Goal: Transaction & Acquisition: Purchase product/service

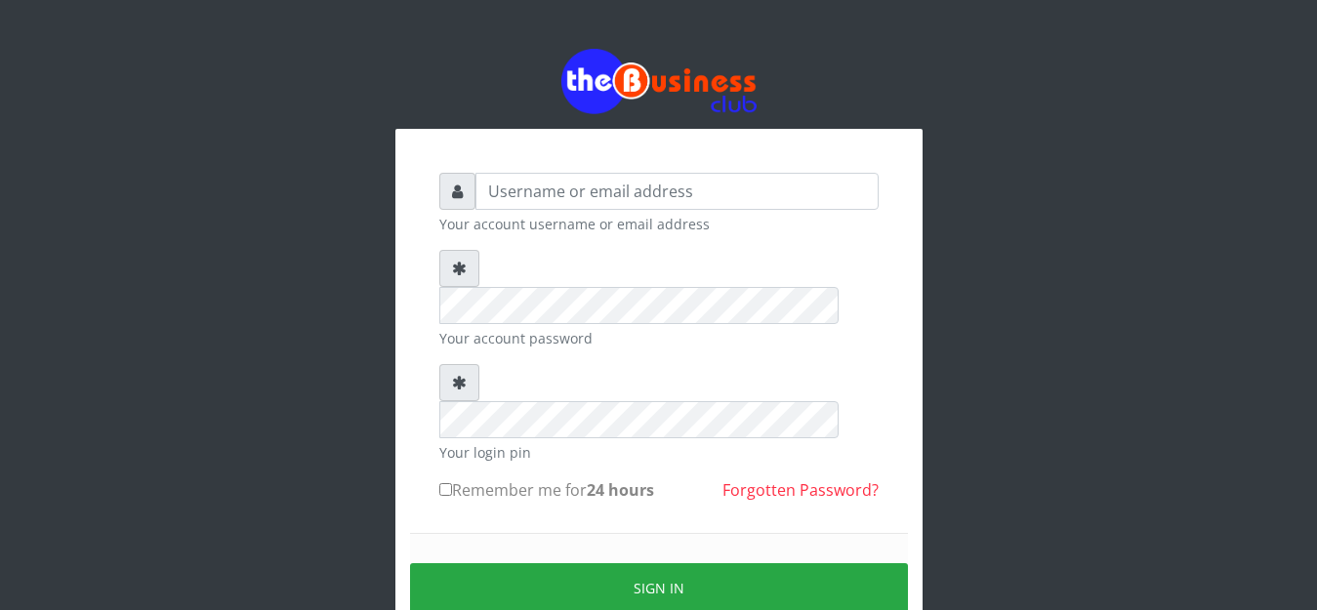
type input "anthony4christy2k@gmail.com"
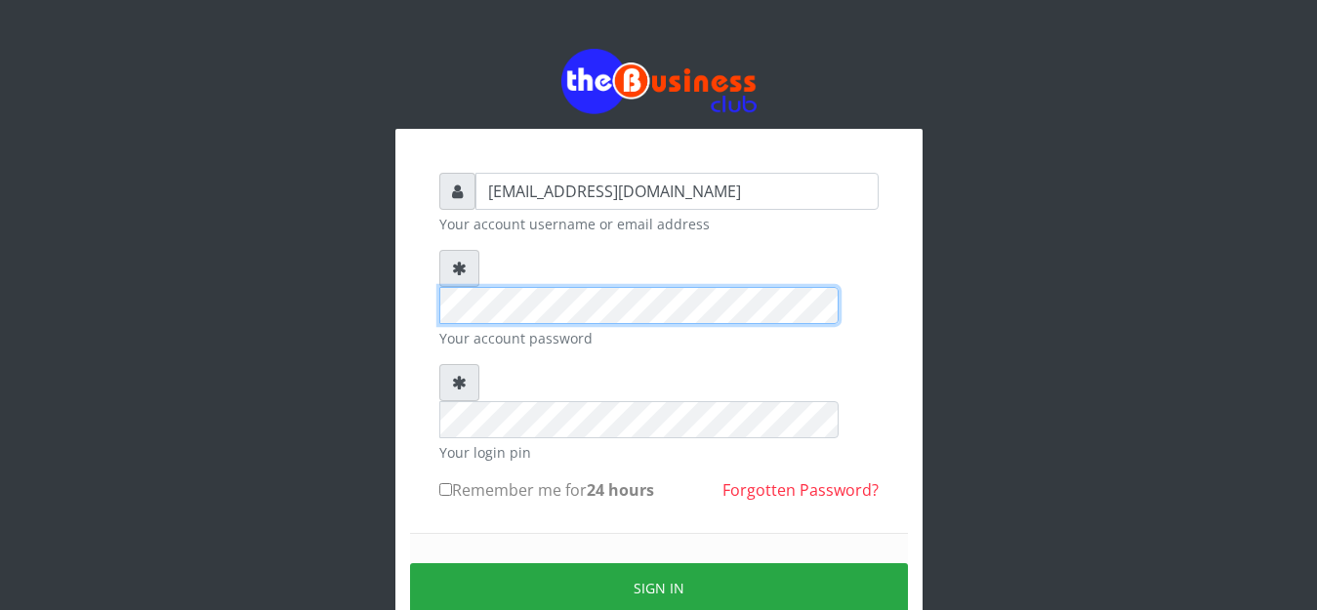
click at [431, 294] on div "anthony4christy2k@gmail.com Your account username or email address Your account…" at bounding box center [659, 431] width 469 height 547
click at [389, 271] on div "anthony4christy2k@gmail.com Your account username or email address Your account…" at bounding box center [659, 386] width 1113 height 773
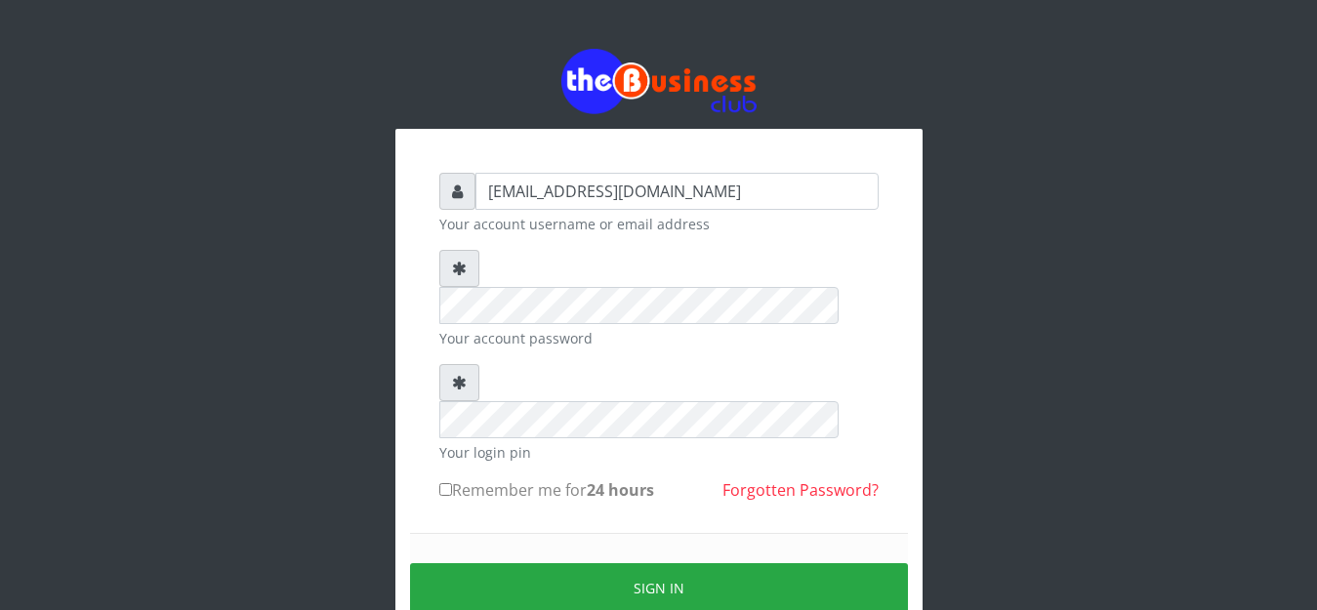
click at [448, 483] on input "Remember me for 24 hours" at bounding box center [445, 489] width 13 height 13
checkbox input "true"
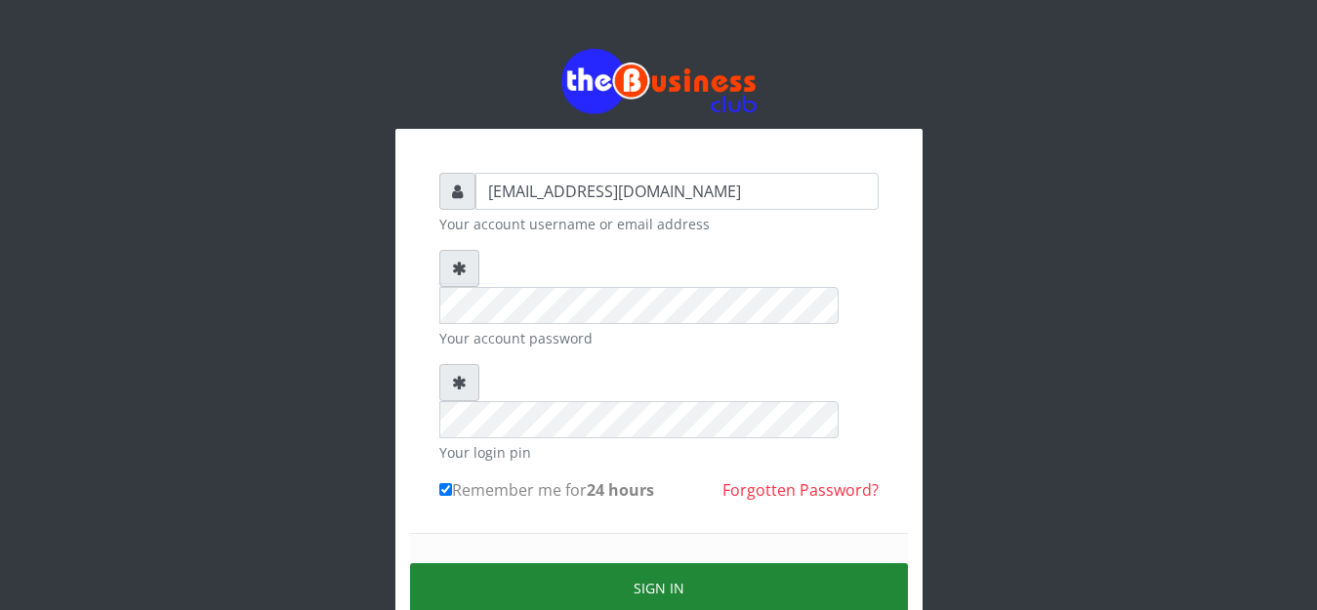
click at [538, 563] on button "Sign in" at bounding box center [659, 588] width 498 height 50
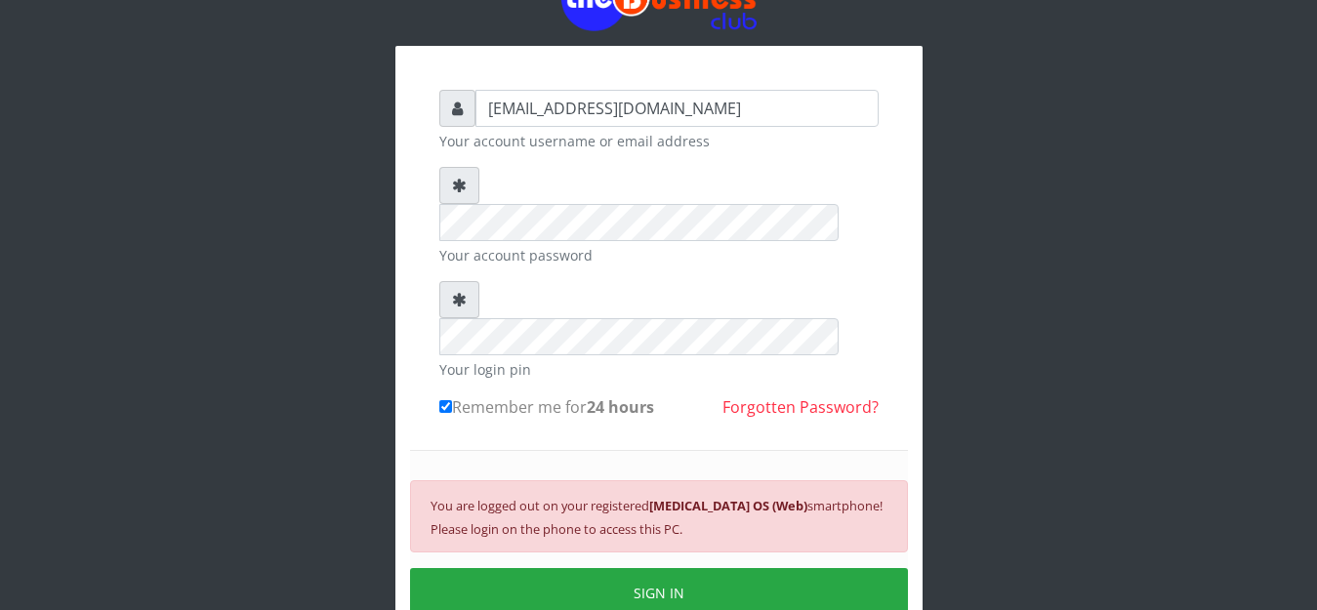
scroll to position [177, 0]
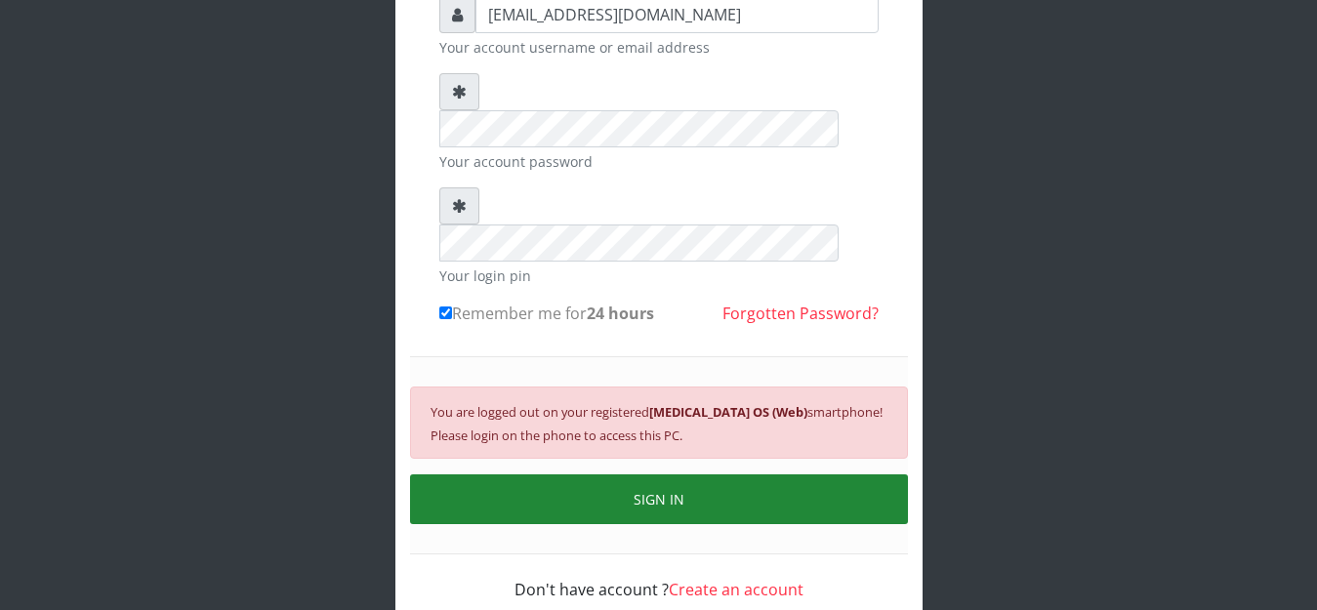
click at [681, 475] on button "SIGN IN" at bounding box center [659, 500] width 498 height 50
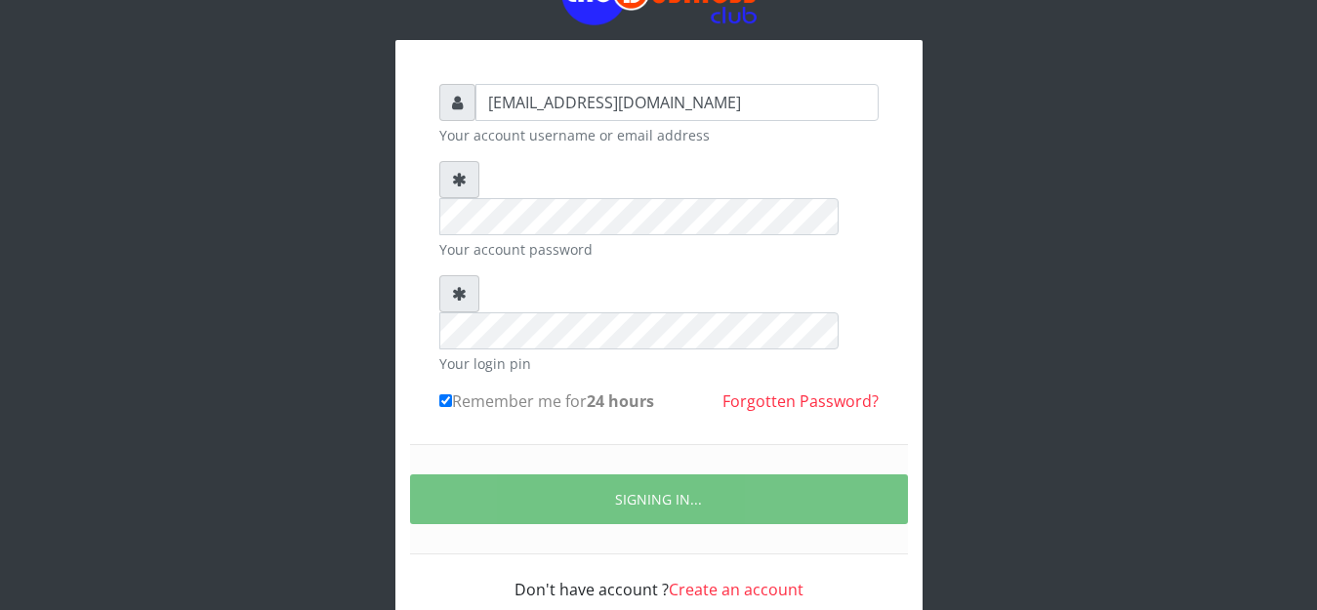
scroll to position [153, 0]
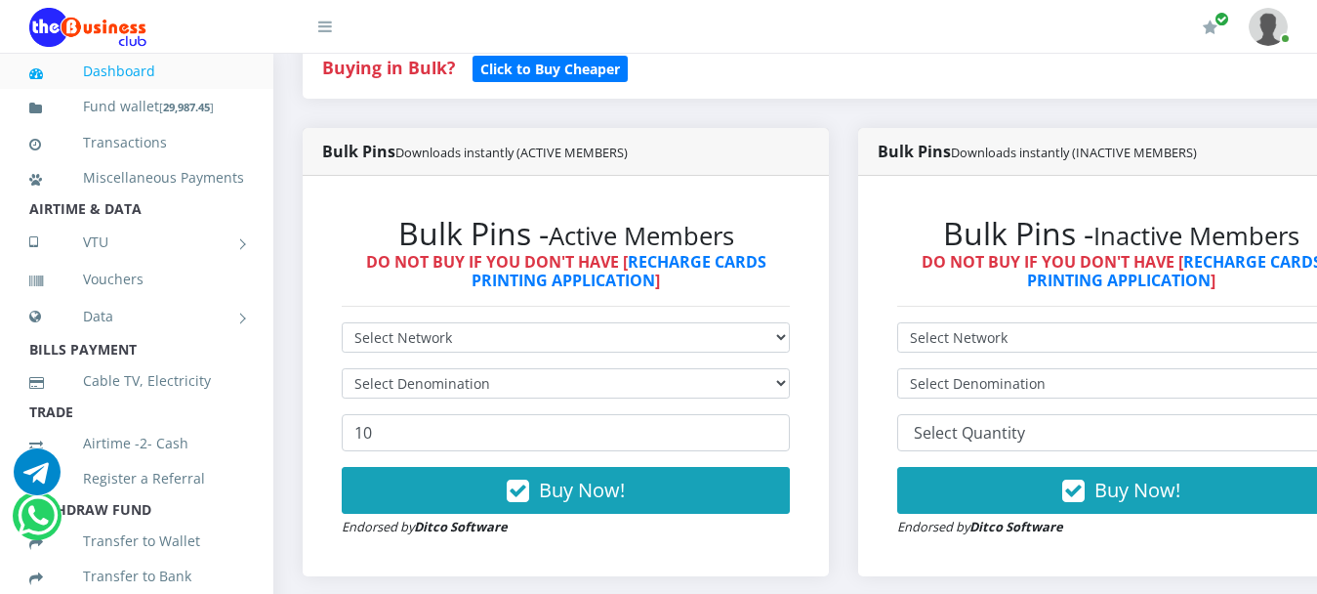
scroll to position [488, 0]
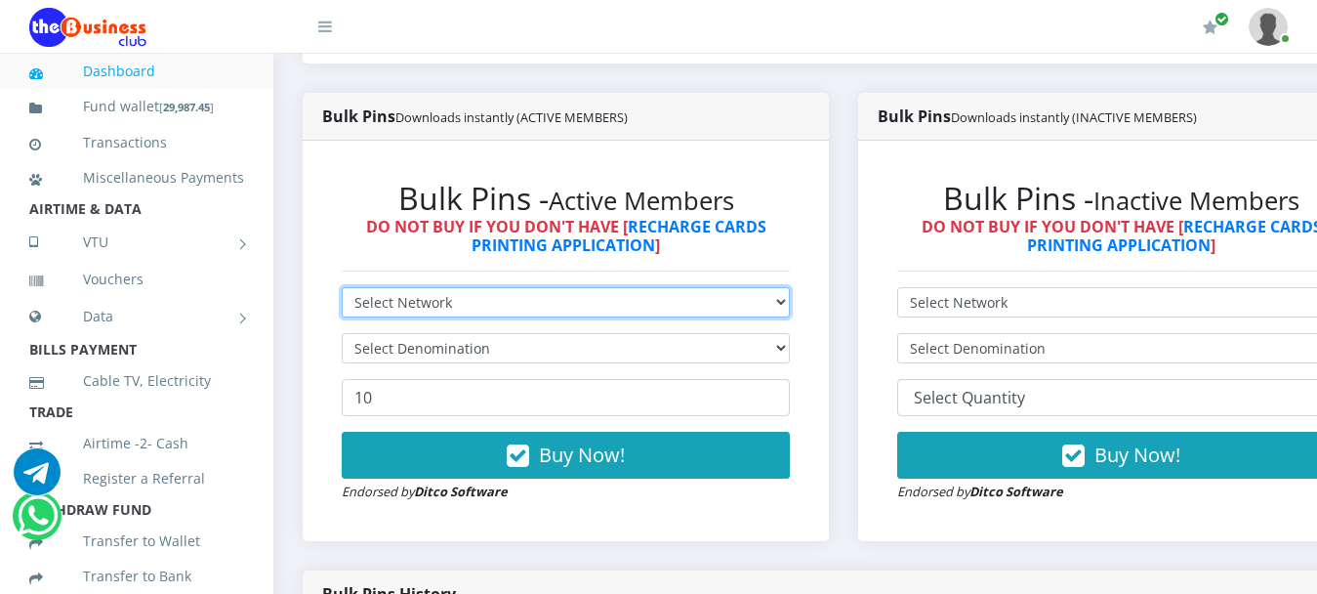
click at [430, 287] on select "Select Network MTN Globacom 9Mobile Airtel" at bounding box center [566, 302] width 448 height 30
select select "MTN"
click at [342, 287] on select "Select Network MTN Globacom 9Mobile Airtel" at bounding box center [566, 302] width 448 height 30
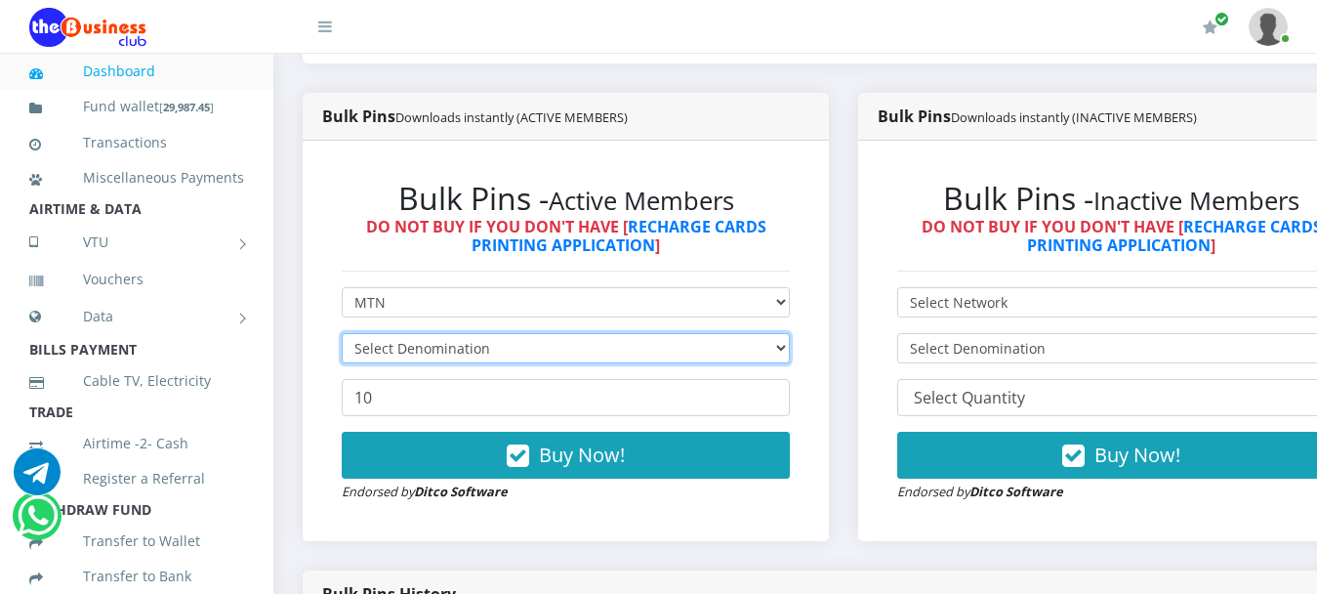
click at [424, 333] on select "Select Denomination" at bounding box center [566, 348] width 448 height 30
select select "193.98-200"
click at [342, 333] on select "Select Denomination MTN NGN100 - ₦96.99 MTN NGN200 - ₦193.98 MTN NGN400 - ₦387.…" at bounding box center [566, 348] width 448 height 30
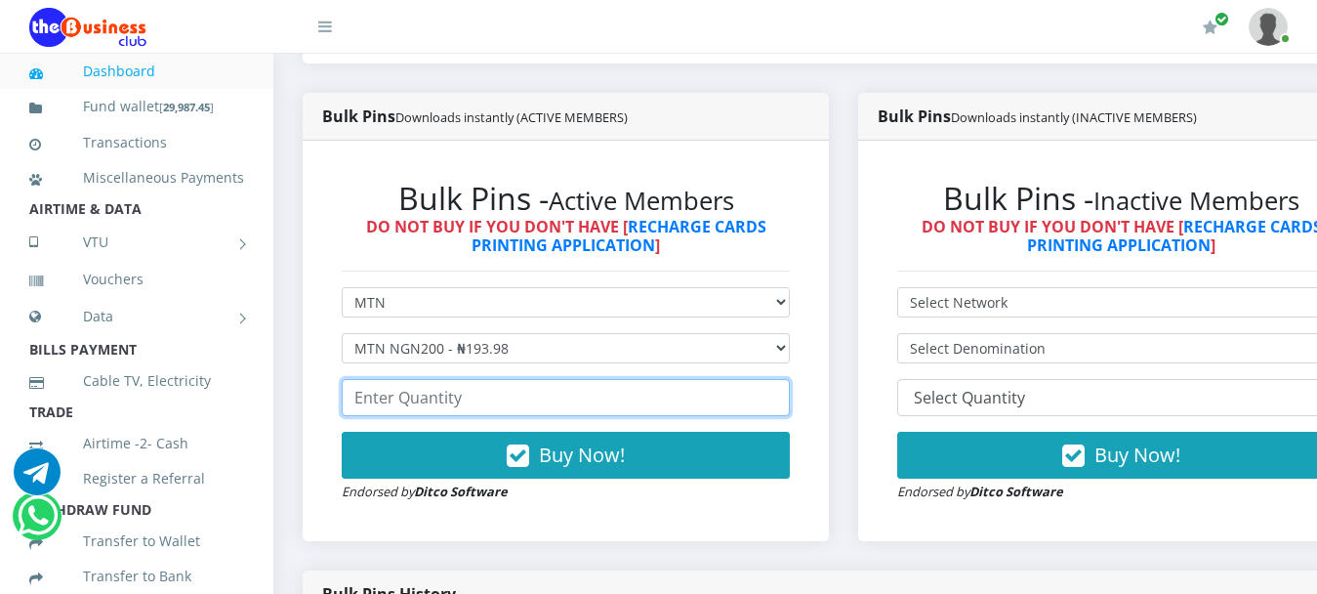
click at [446, 384] on input "number" at bounding box center [566, 397] width 448 height 37
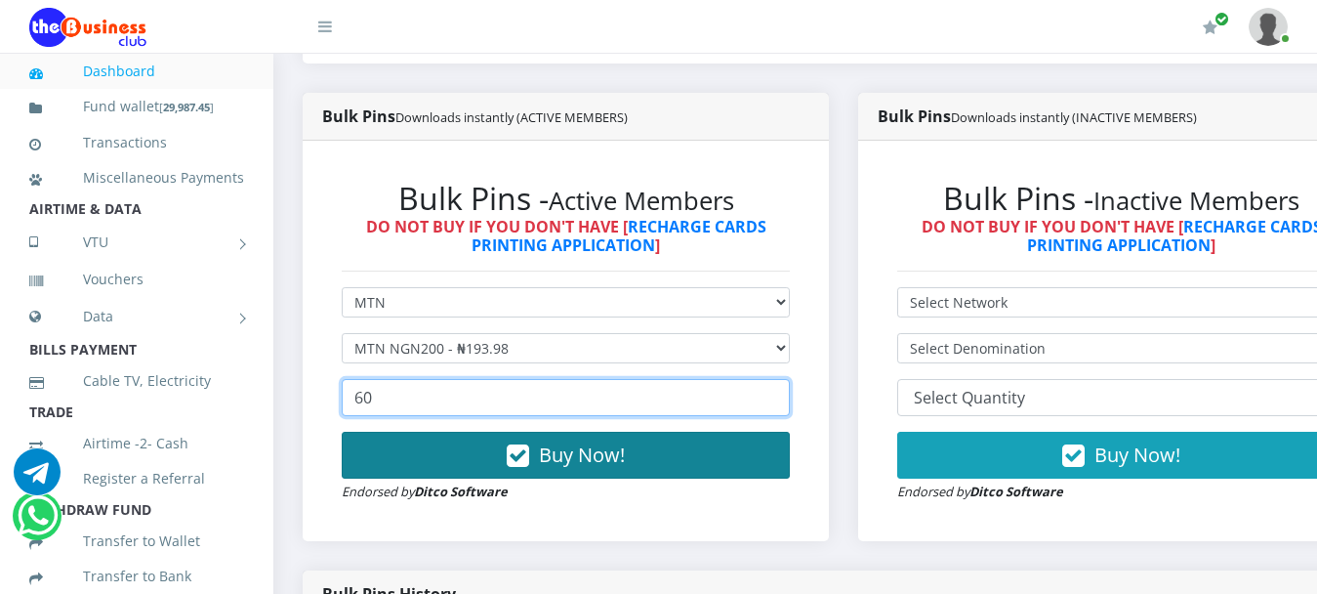
type input "60"
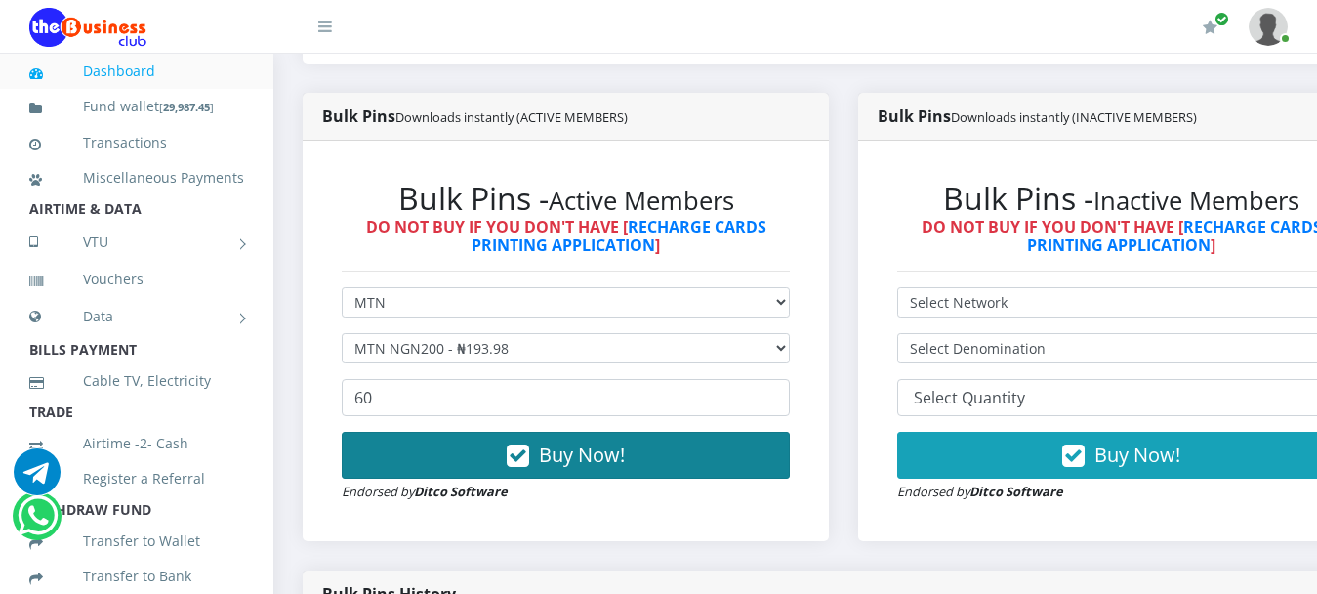
click at [625, 441] on span "Buy Now!" at bounding box center [582, 454] width 86 height 26
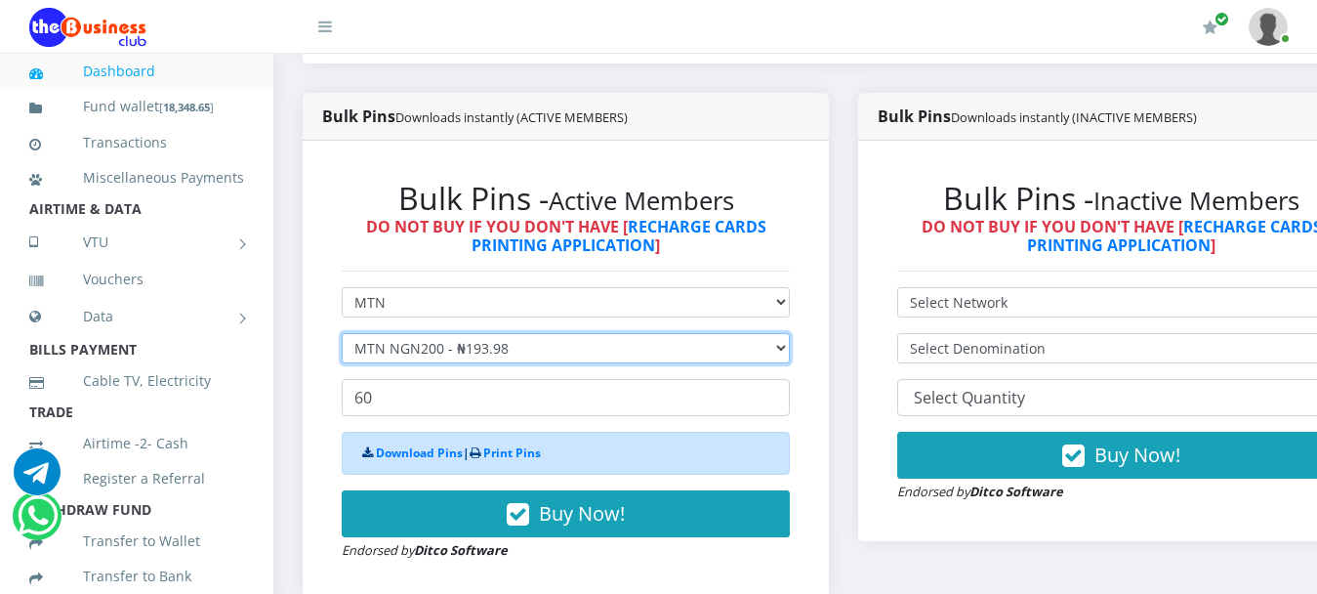
click at [420, 333] on select "Select Denomination MTN NGN100 - ₦96.99 MTN NGN200 - ₦193.98 MTN NGN400 - ₦387.…" at bounding box center [566, 348] width 448 height 30
select select "96.99-100"
click at [342, 333] on select "Select Denomination MTN NGN100 - ₦96.99 MTN NGN200 - ₦193.98 MTN NGN400 - ₦387.…" at bounding box center [566, 348] width 448 height 30
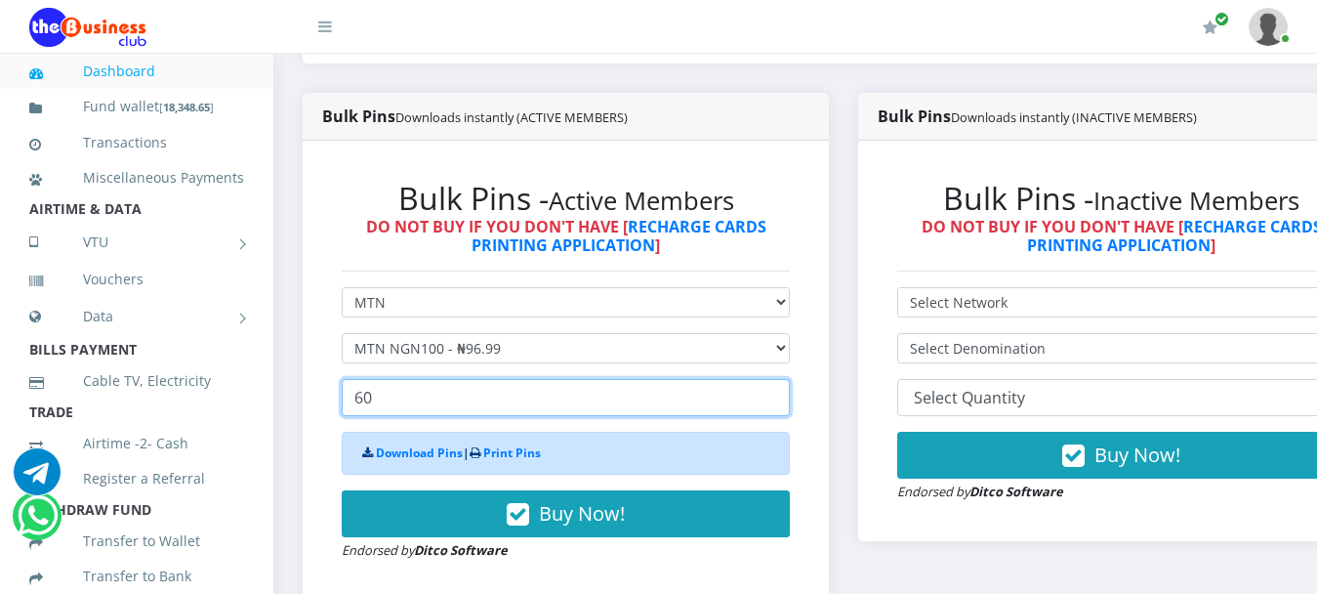
drag, startPoint x: 391, startPoint y: 387, endPoint x: 298, endPoint y: 387, distance: 92.8
click at [298, 387] on div "Bulk Pins Downloads instantly (ACTIVE MEMBERS) Bulk Pins - Active Members DO NO…" at bounding box center [566, 361] width 556 height 536
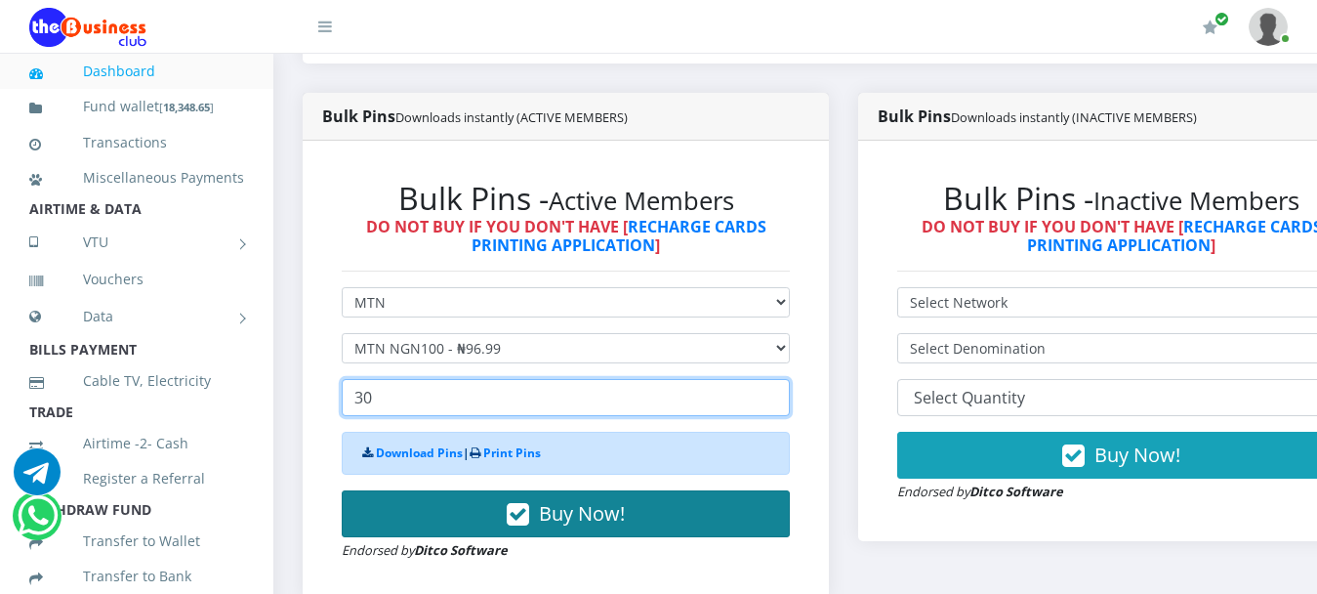
type input "30"
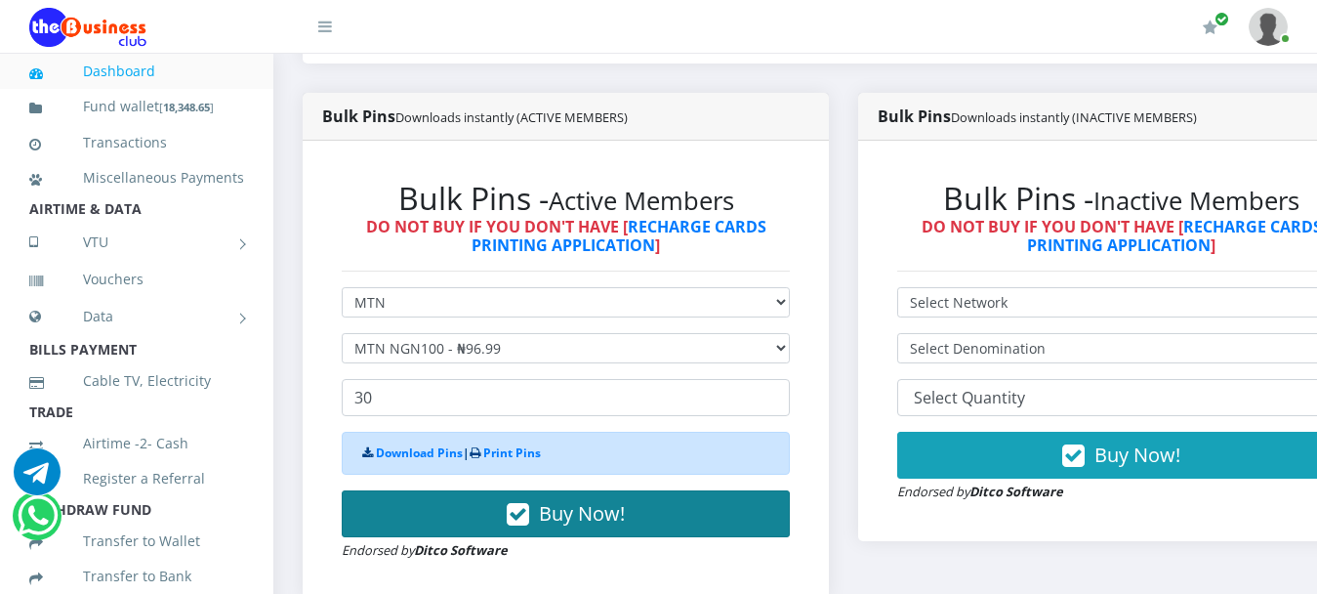
click at [601, 506] on span "Buy Now!" at bounding box center [582, 513] width 86 height 26
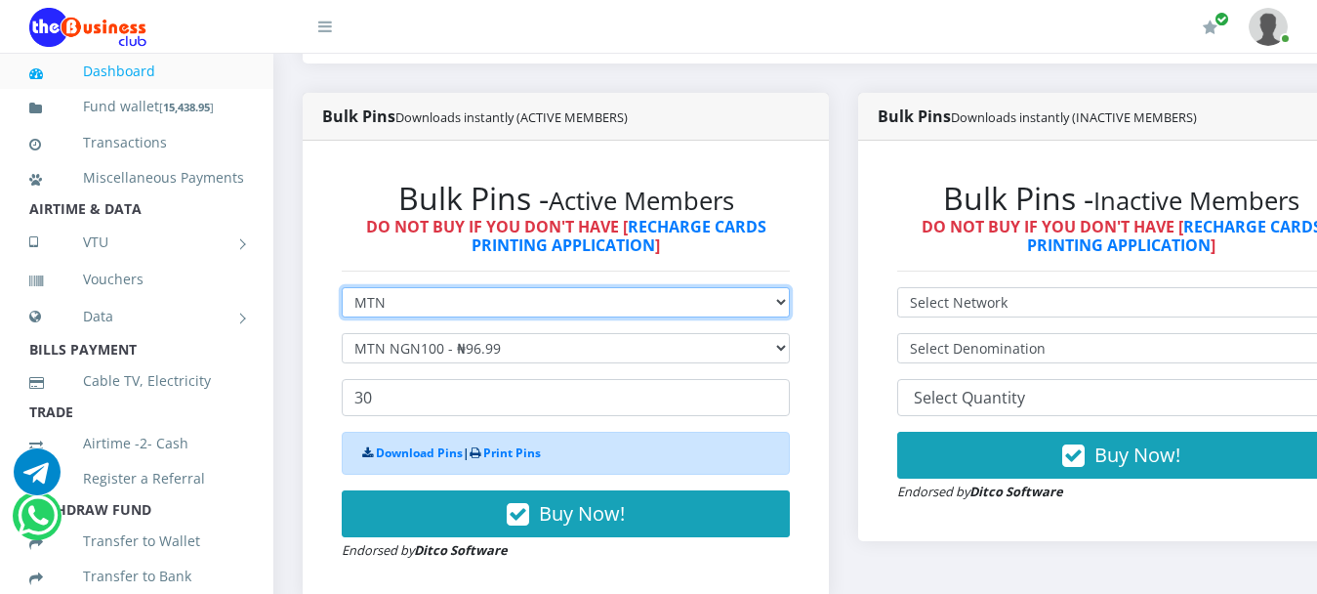
click at [371, 287] on select "Select Network MTN Globacom 9Mobile Airtel" at bounding box center [566, 302] width 448 height 30
select select "Airtel"
click at [342, 287] on select "Select Network MTN Globacom 9Mobile Airtel" at bounding box center [566, 302] width 448 height 30
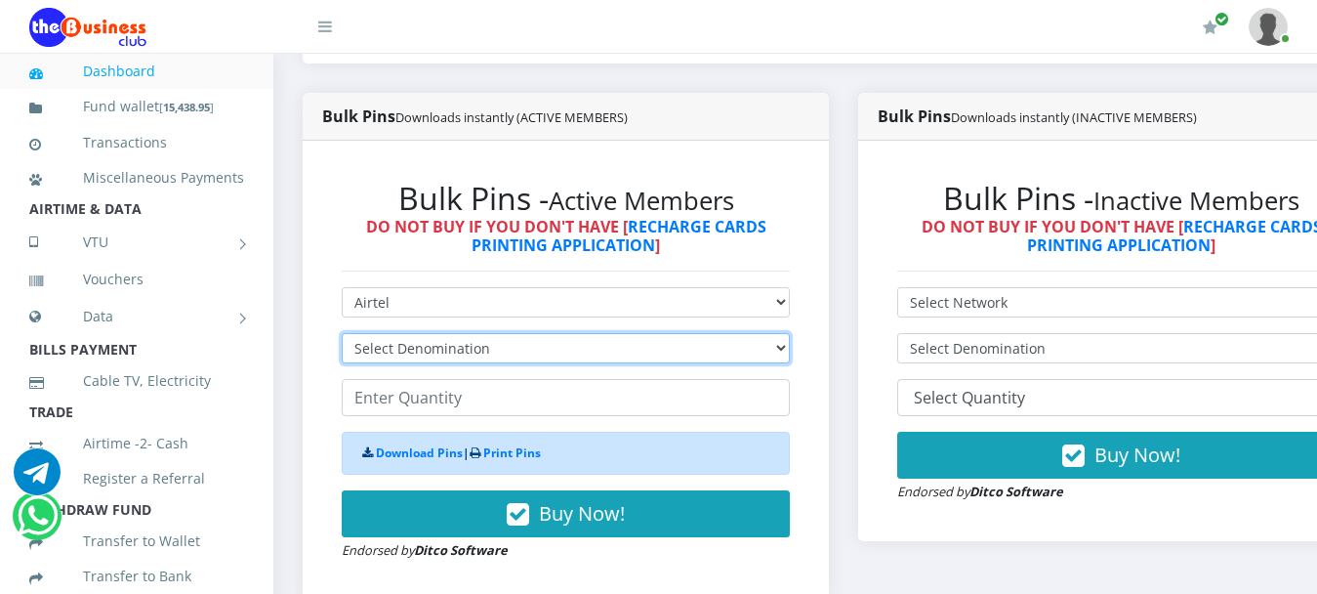
click at [389, 333] on select "Select Denomination Airtel NGN100 - ₦96.38 Airtel NGN200 - ₦192.76 Airtel NGN50…" at bounding box center [566, 348] width 448 height 30
select select "481.9-500"
click at [342, 333] on select "Select Denomination Airtel NGN100 - ₦96.38 Airtel NGN200 - ₦192.76 Airtel NGN50…" at bounding box center [566, 348] width 448 height 30
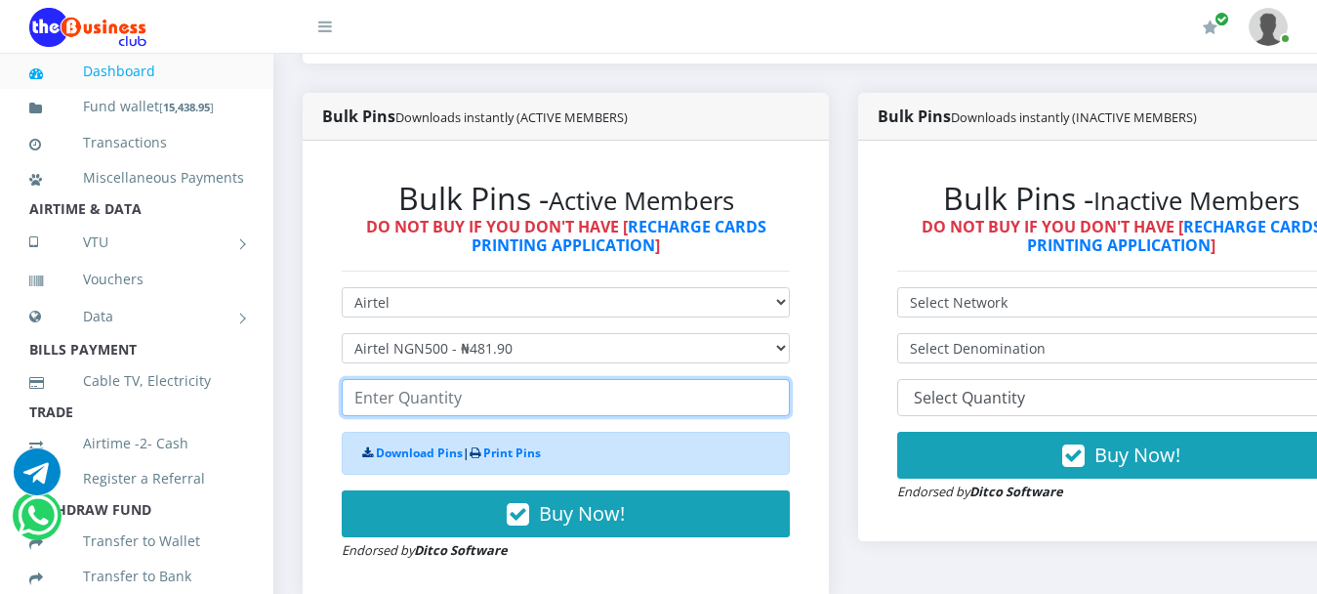
click at [457, 379] on input "number" at bounding box center [566, 397] width 448 height 37
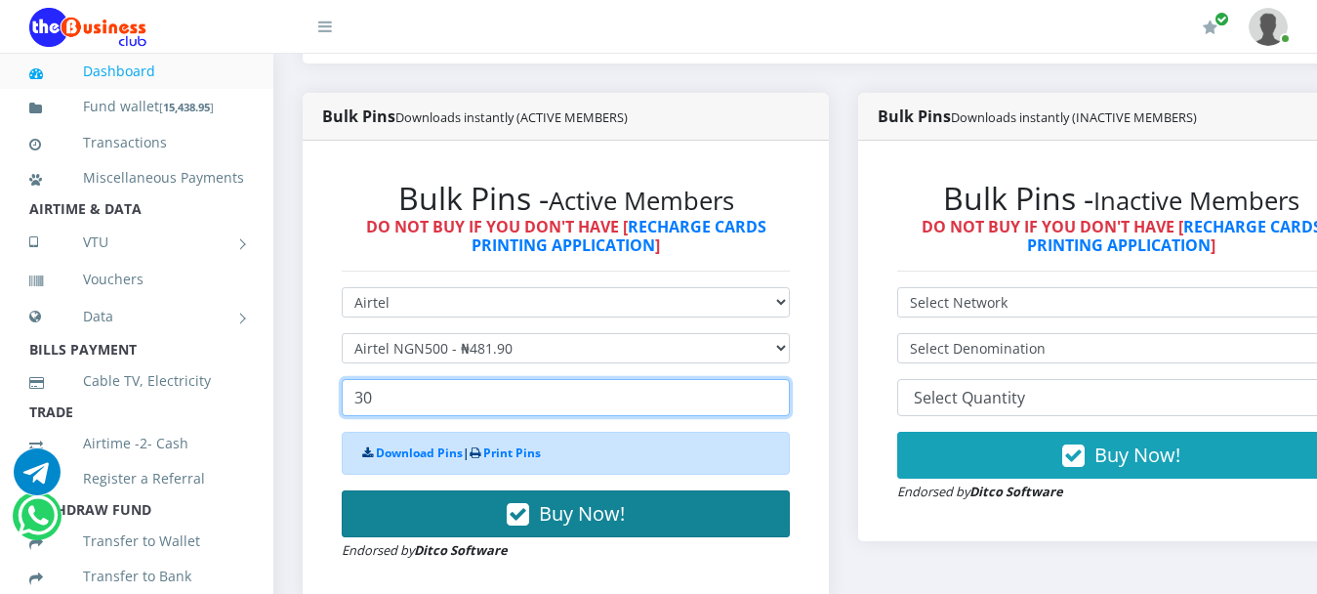
type input "30"
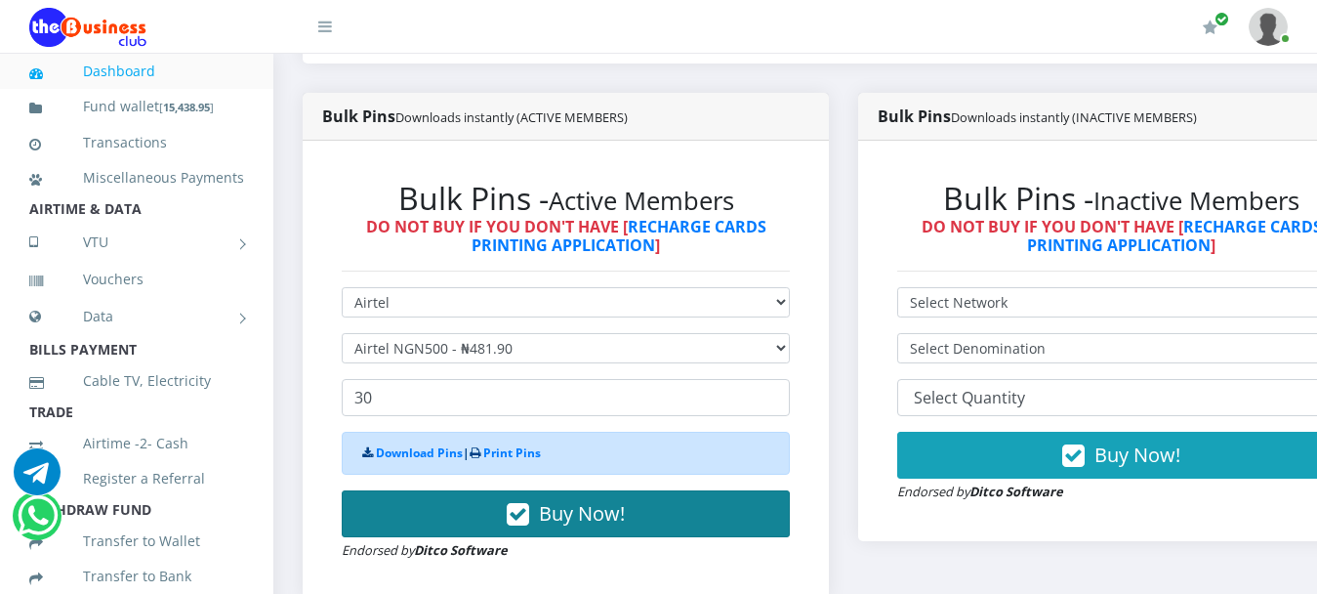
click at [585, 500] on span "Buy Now!" at bounding box center [582, 513] width 86 height 26
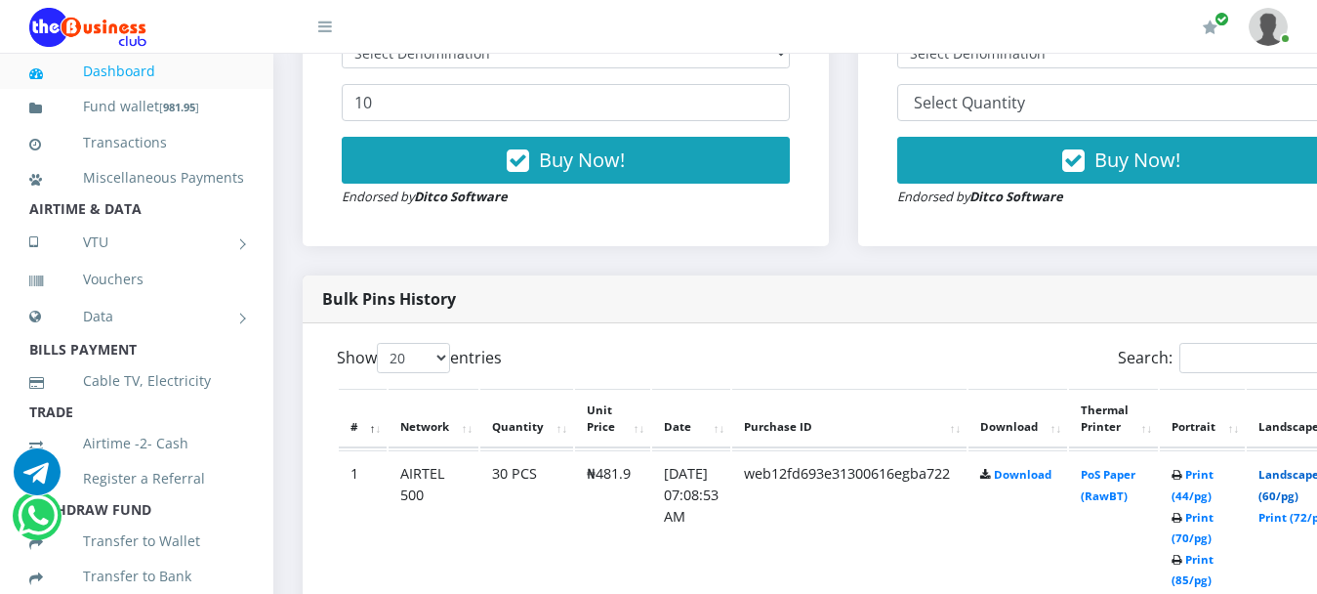
click at [1300, 467] on link "Landscape (60/pg)" at bounding box center [1289, 485] width 61 height 36
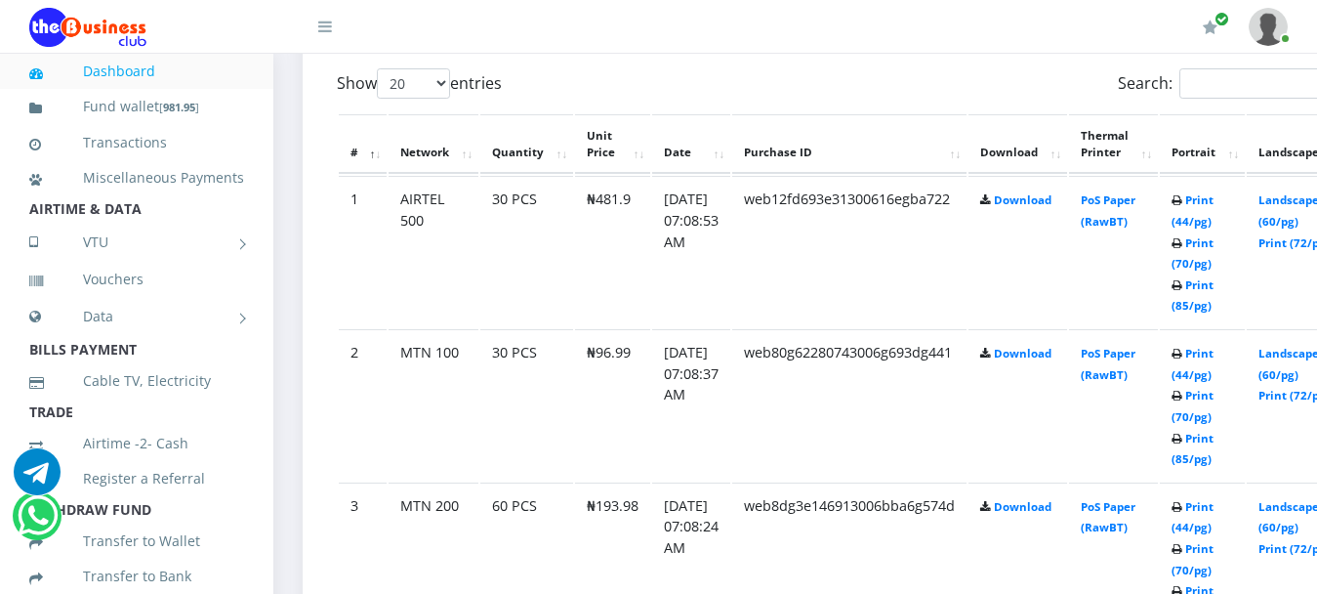
scroll to position [1174, 0]
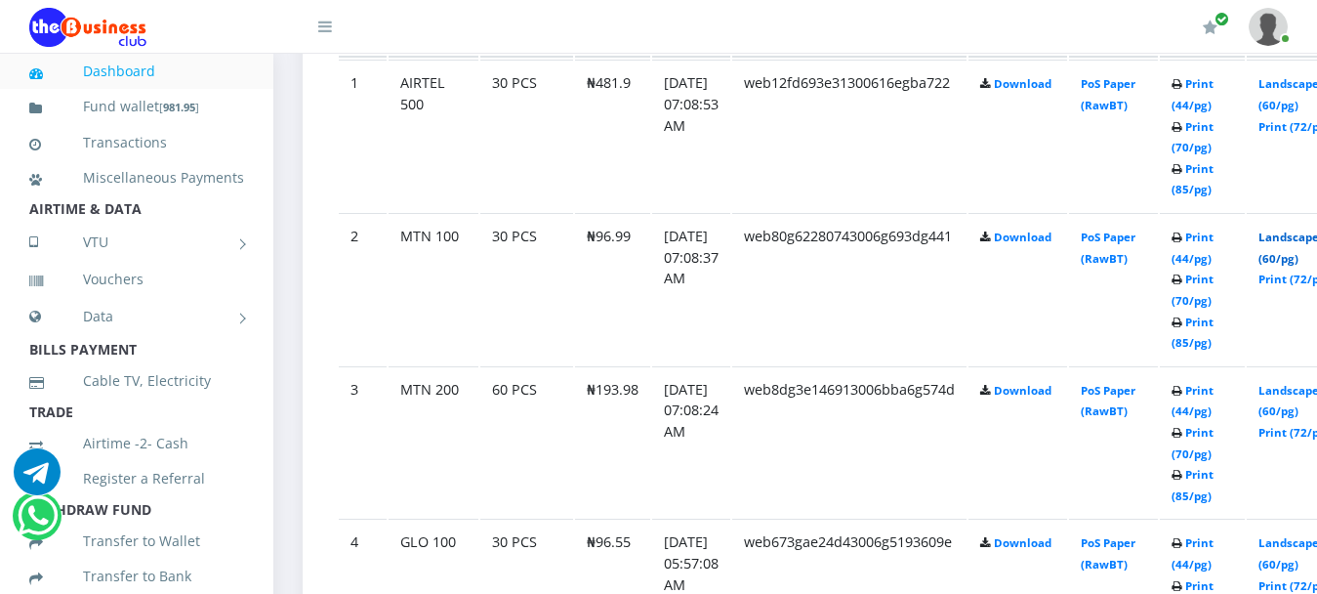
click at [1305, 230] on link "Landscape (60/pg)" at bounding box center [1289, 248] width 61 height 36
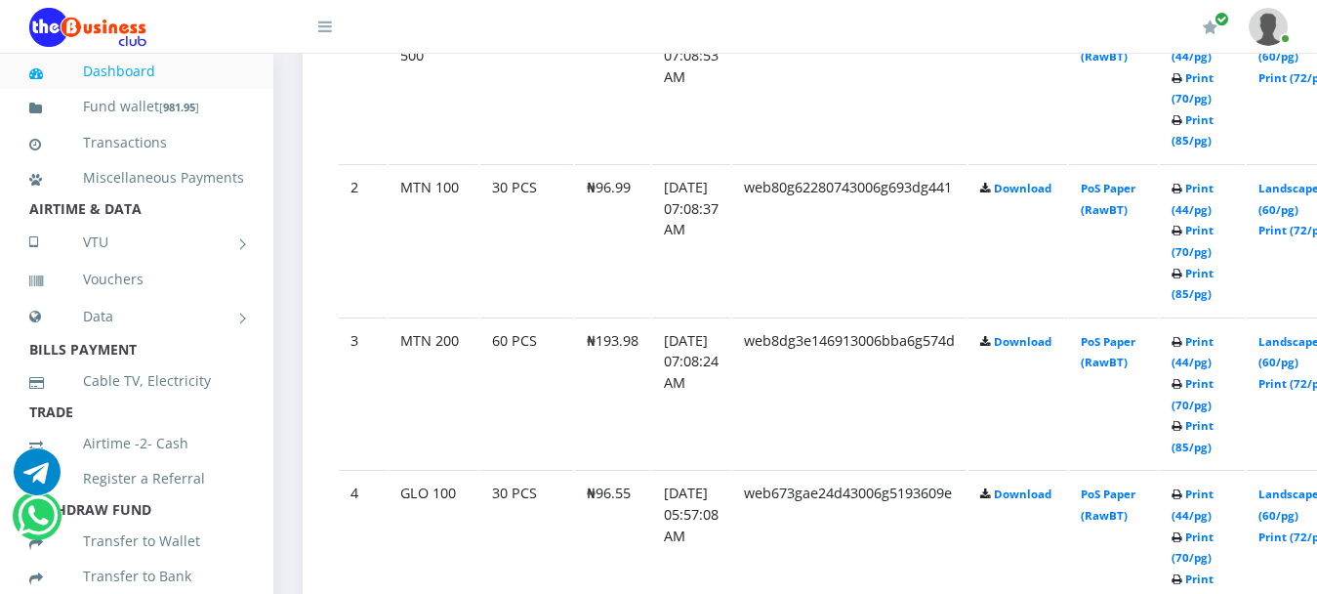
scroll to position [1174, 0]
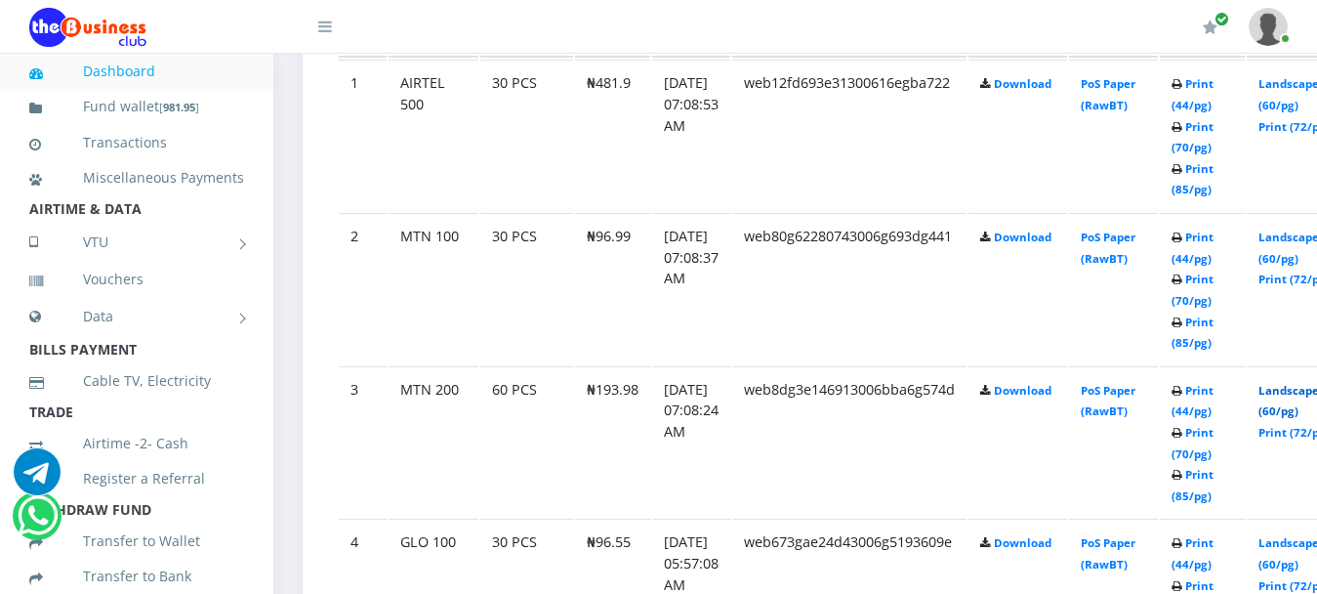
click at [1314, 383] on link "Landscape (60/pg)" at bounding box center [1289, 401] width 61 height 36
